Goal: Find specific page/section: Find specific page/section

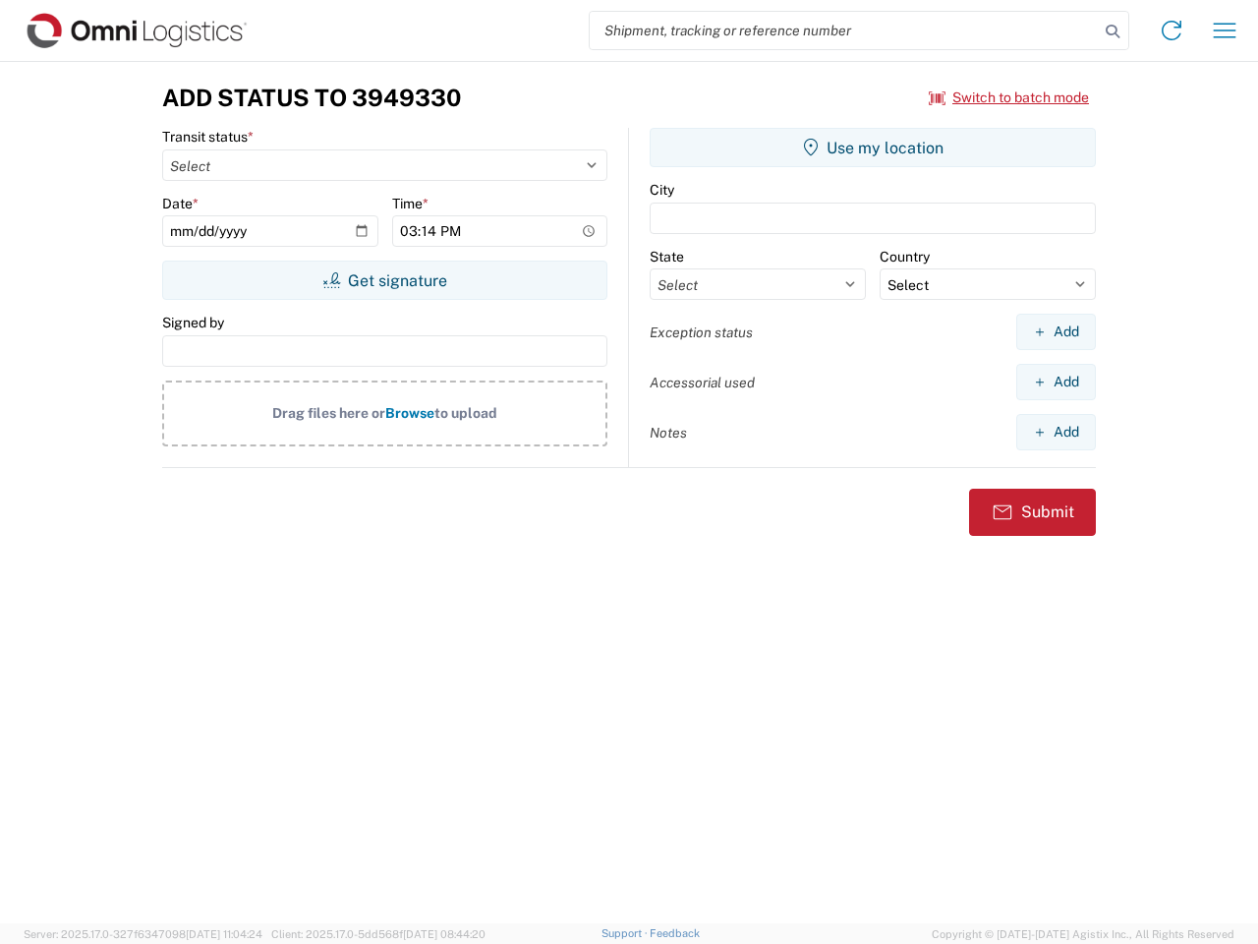
click at [844, 30] on input "search" at bounding box center [844, 30] width 509 height 37
click at [1113, 31] on icon at bounding box center [1113, 32] width 28 height 28
click at [1172, 30] on icon at bounding box center [1171, 30] width 31 height 31
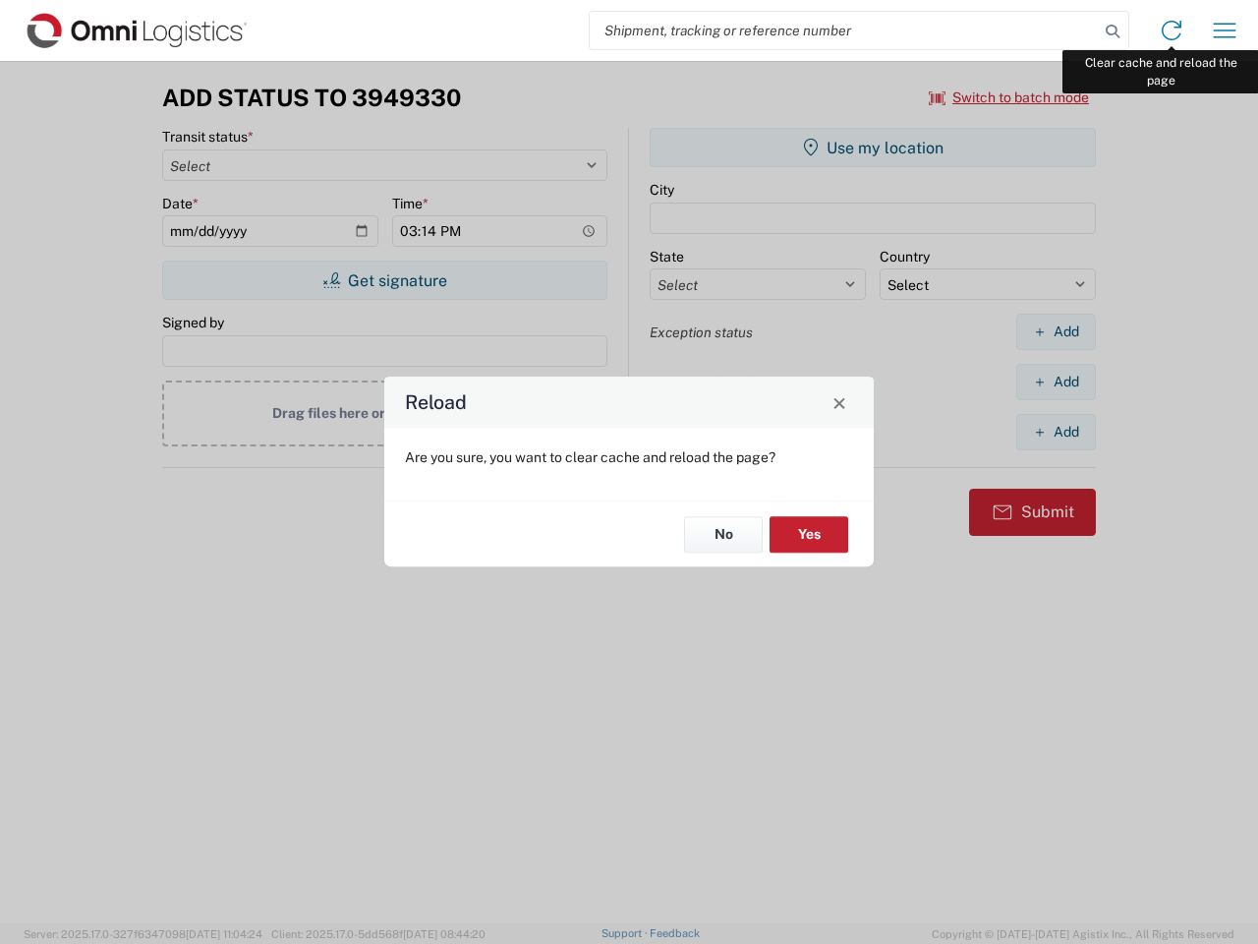
click at [1225, 30] on div "Reload Are you sure, you want to clear cache and reload the page? No Yes" at bounding box center [629, 472] width 1258 height 944
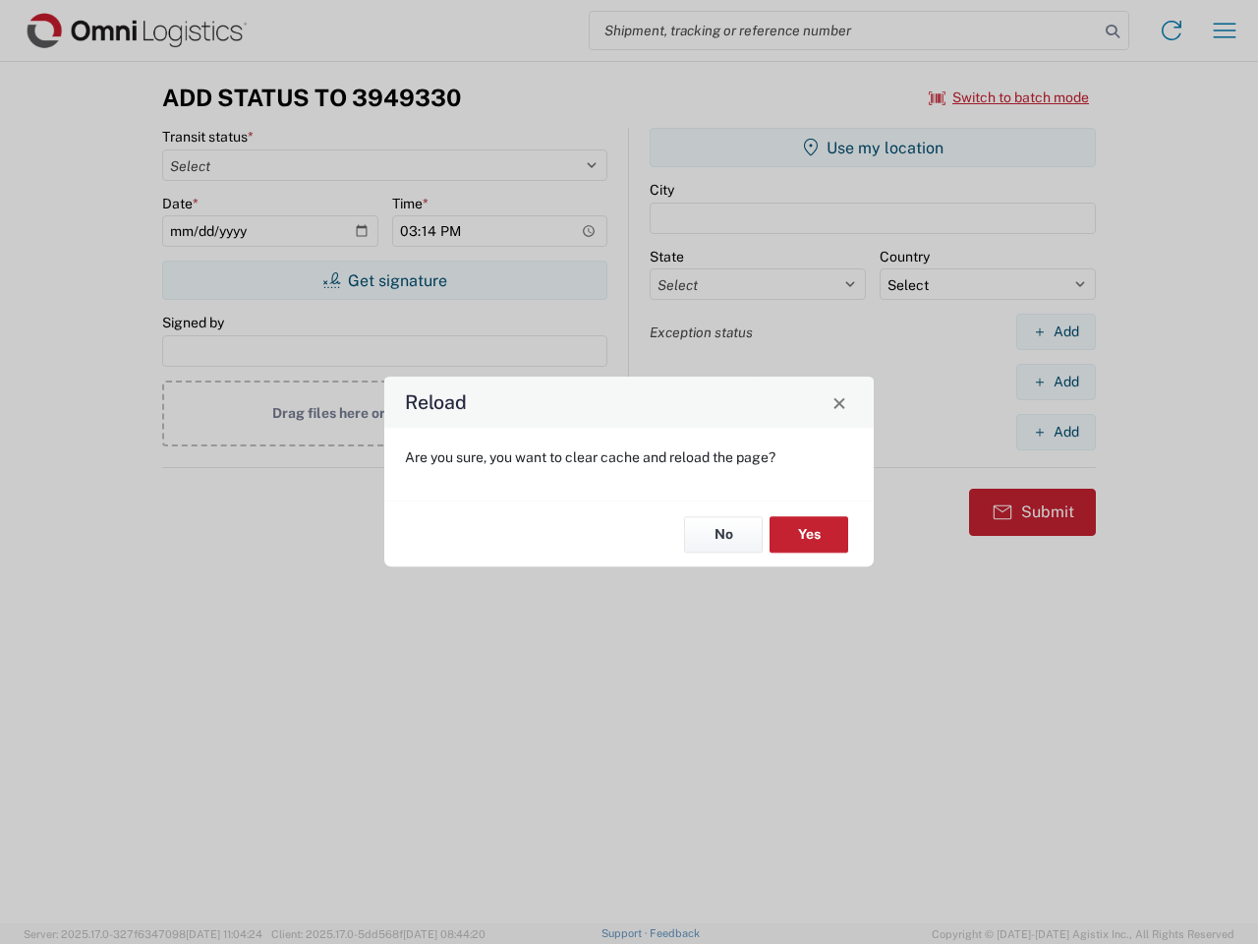
click at [1010, 97] on div "Reload Are you sure, you want to clear cache and reload the page? No Yes" at bounding box center [629, 472] width 1258 height 944
click at [384, 280] on div "Reload Are you sure, you want to clear cache and reload the page? No Yes" at bounding box center [629, 472] width 1258 height 944
click at [873, 147] on div "Reload Are you sure, you want to clear cache and reload the page? No Yes" at bounding box center [629, 472] width 1258 height 944
click at [1056, 331] on div "Reload Are you sure, you want to clear cache and reload the page? No Yes" at bounding box center [629, 472] width 1258 height 944
click at [1056, 381] on div "Reload Are you sure, you want to clear cache and reload the page? No Yes" at bounding box center [629, 472] width 1258 height 944
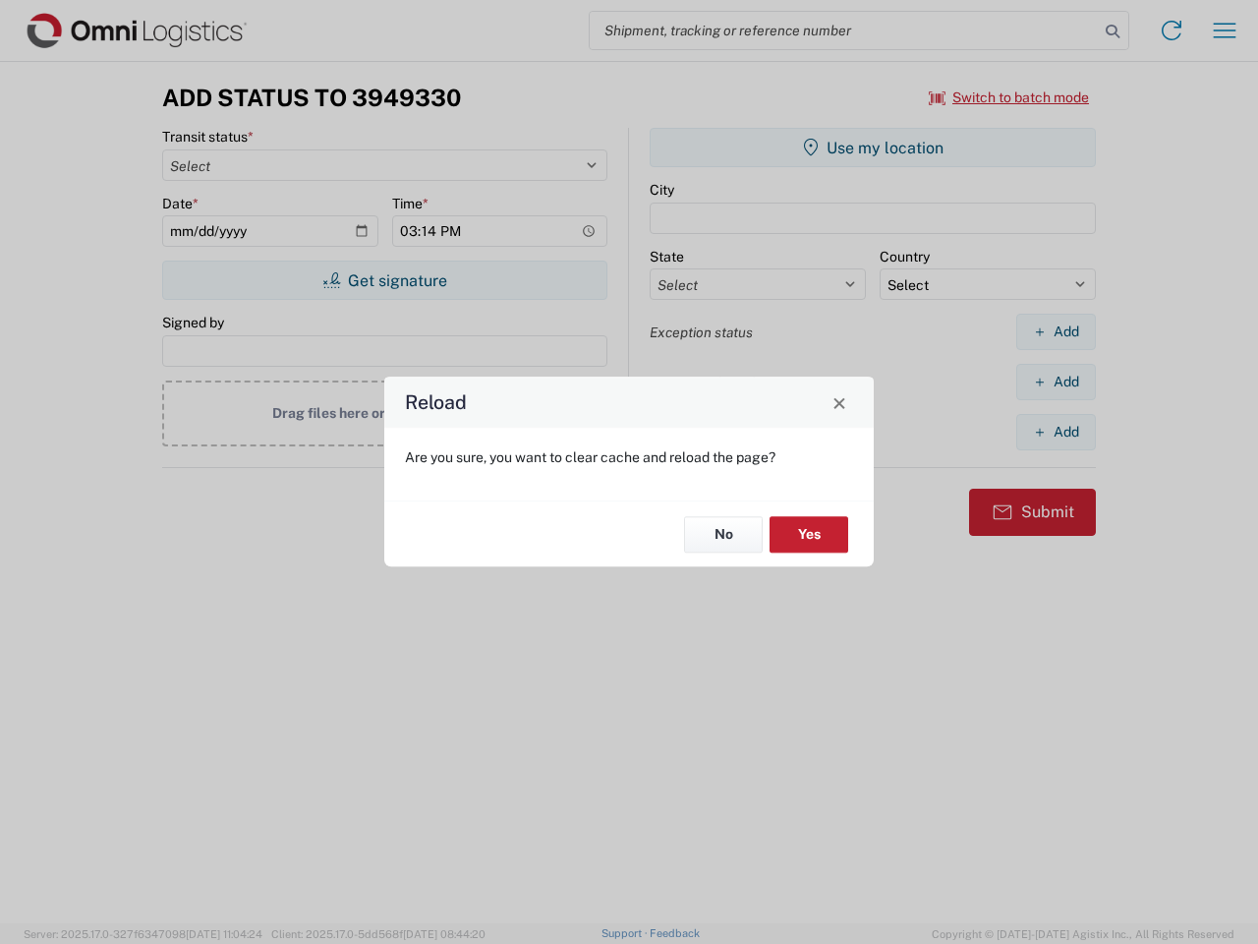
click at [1056, 432] on div "Reload Are you sure, you want to clear cache and reload the page? No Yes" at bounding box center [629, 472] width 1258 height 944
